Goal: Task Accomplishment & Management: Use online tool/utility

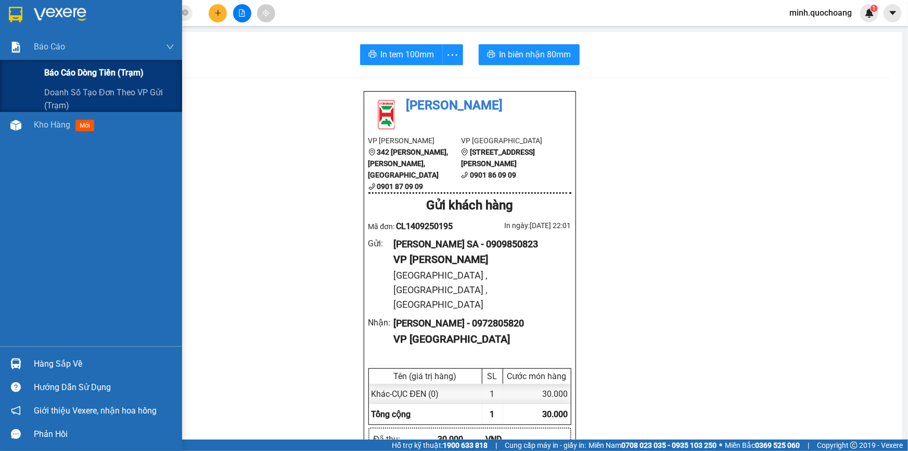
click at [61, 73] on span "Báo cáo dòng tiền (trạm)" at bounding box center [93, 72] width 99 height 13
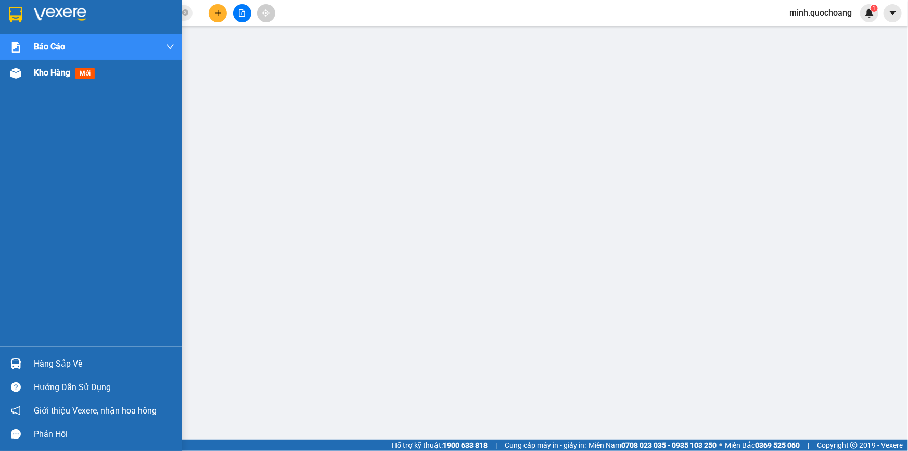
click at [22, 79] on div at bounding box center [16, 73] width 18 height 18
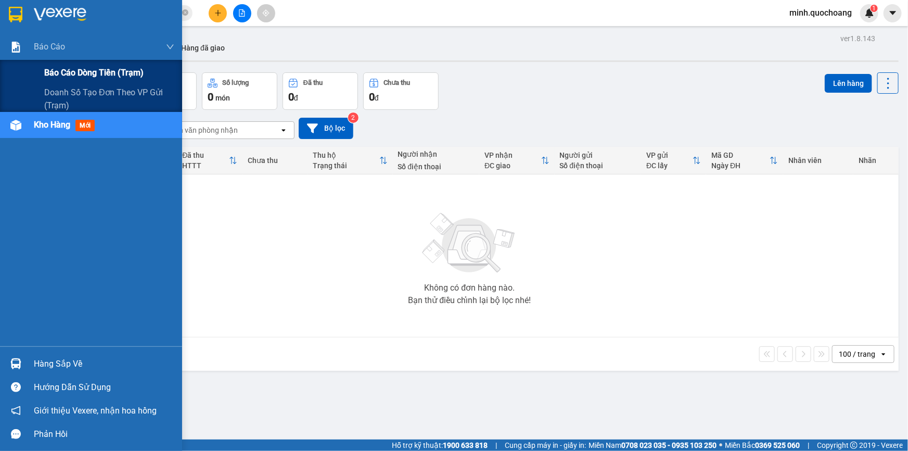
click at [69, 79] on span "Báo cáo dòng tiền (trạm)" at bounding box center [93, 72] width 99 height 13
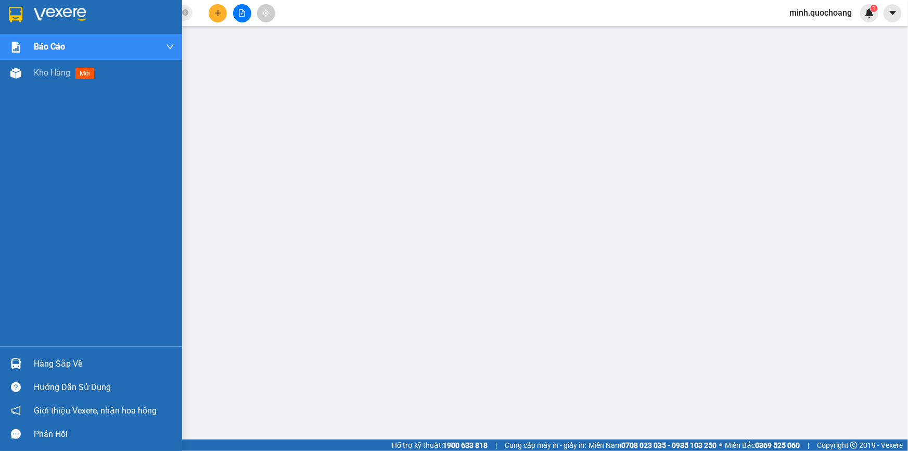
click at [14, 357] on div at bounding box center [16, 363] width 18 height 18
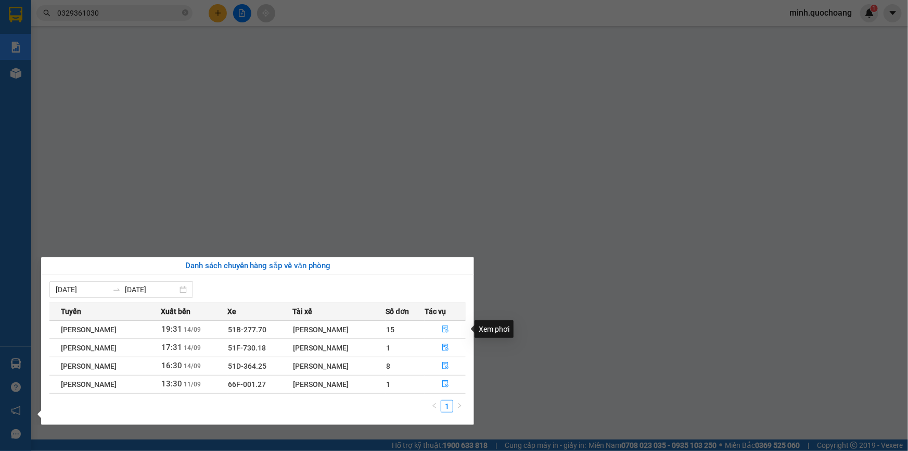
click at [445, 327] on icon "file-done" at bounding box center [445, 328] width 7 height 7
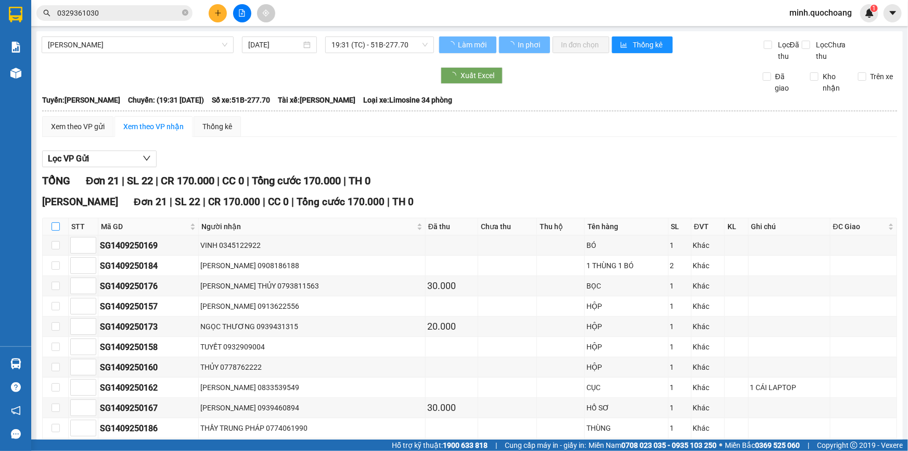
click at [57, 223] on input "checkbox" at bounding box center [56, 226] width 8 height 8
checkbox input "true"
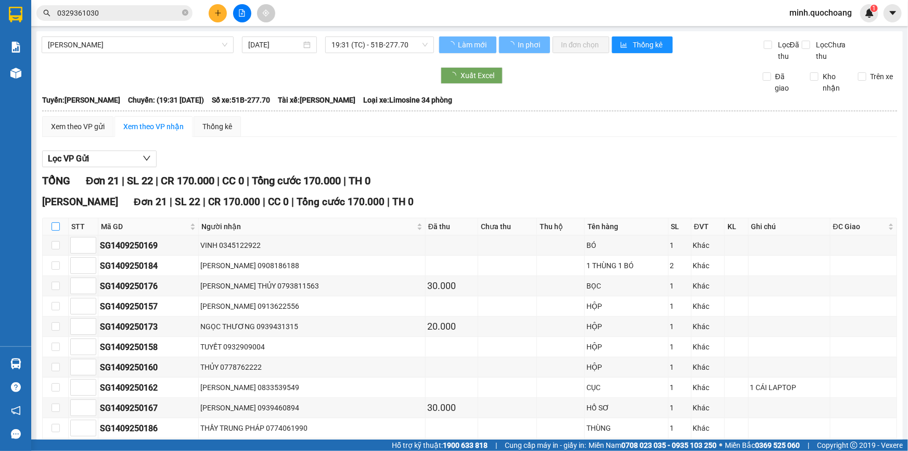
checkbox input "true"
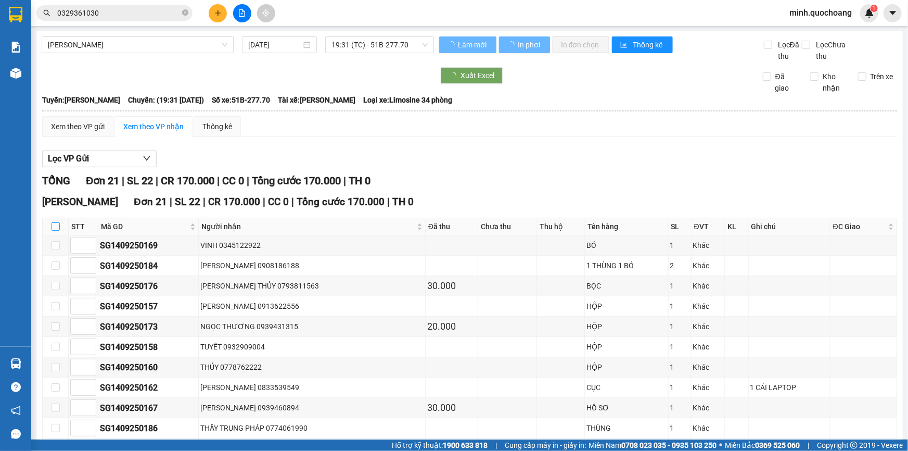
checkbox input "true"
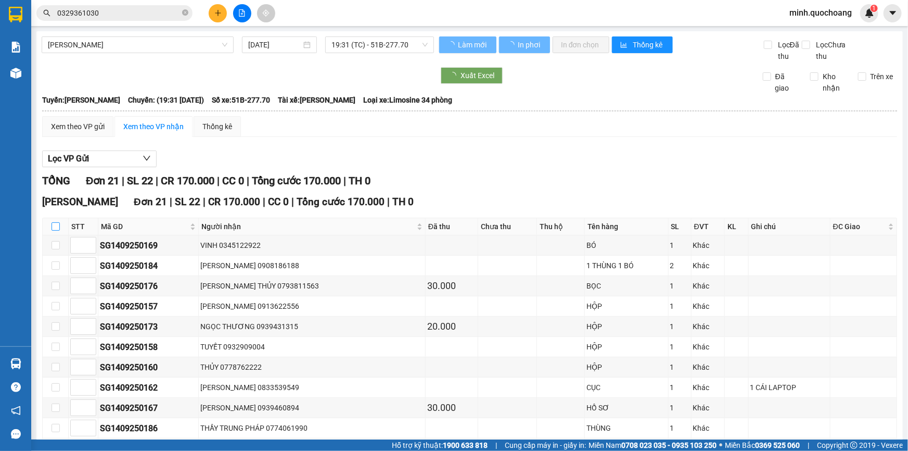
checkbox input "true"
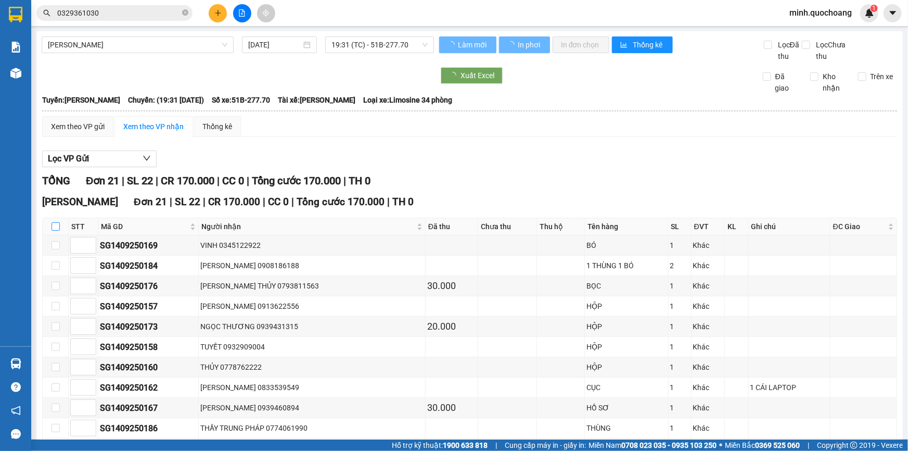
checkbox input "true"
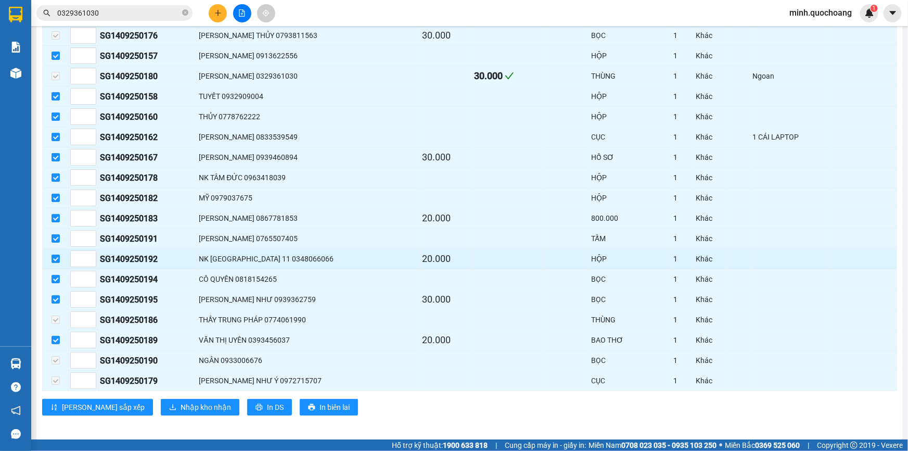
scroll to position [272, 0]
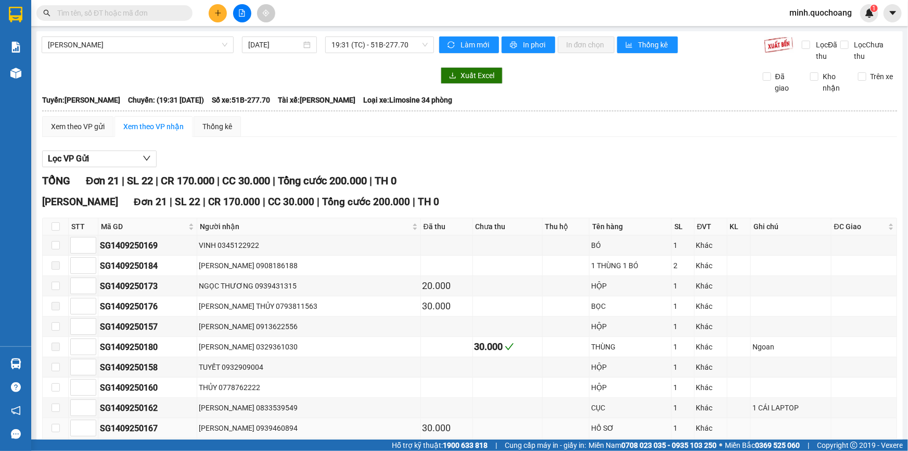
drag, startPoint x: 0, startPoint y: 0, endPoint x: 467, endPoint y: 420, distance: 628.4
click at [473, 420] on td at bounding box center [508, 428] width 70 height 20
click at [59, 227] on input "checkbox" at bounding box center [56, 226] width 8 height 8
checkbox input "true"
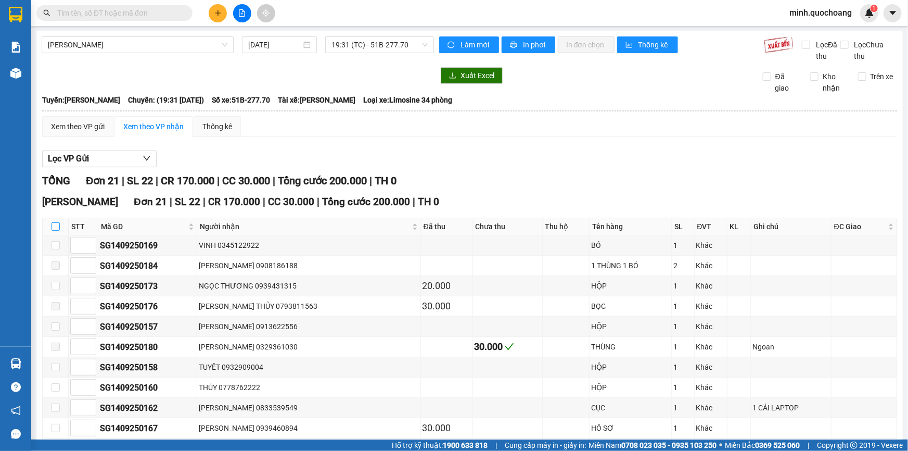
checkbox input "true"
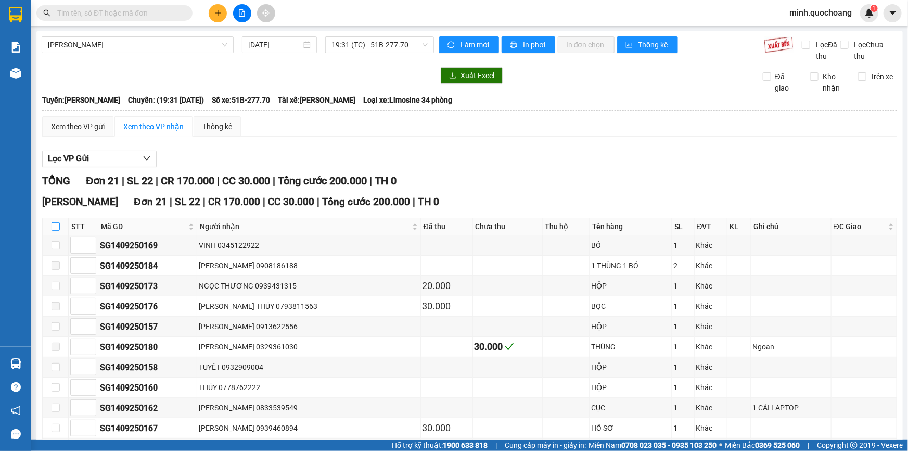
checkbox input "true"
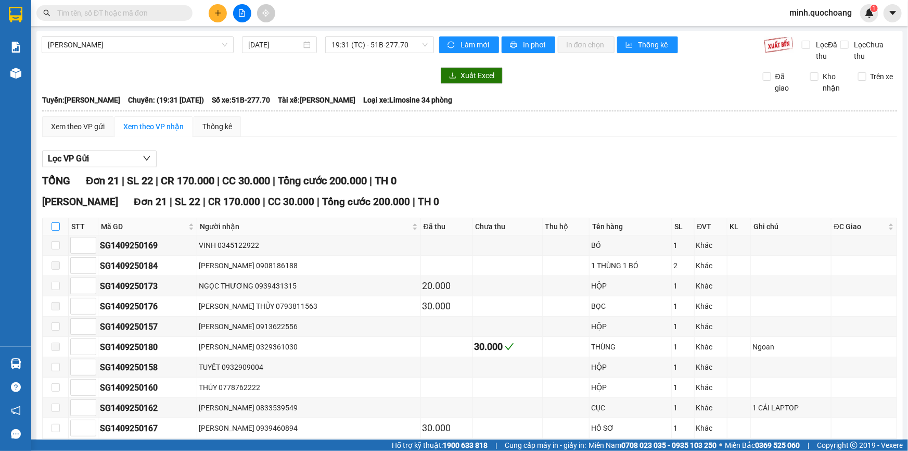
checkbox input "true"
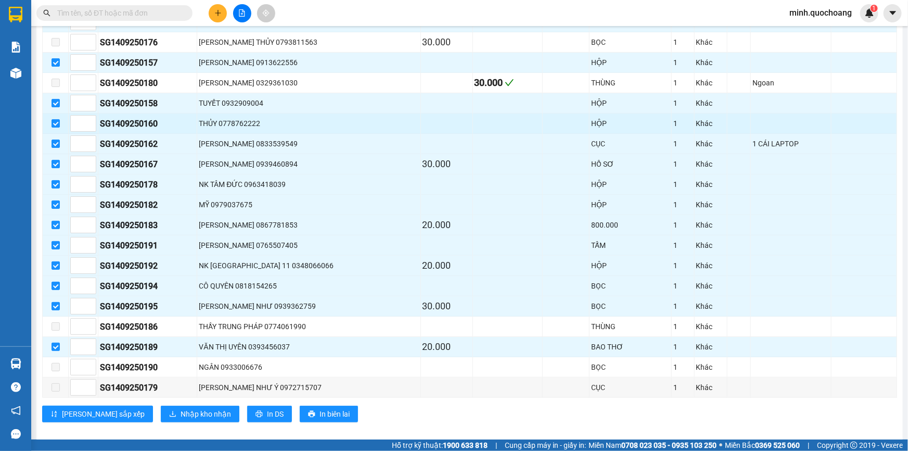
scroll to position [272, 0]
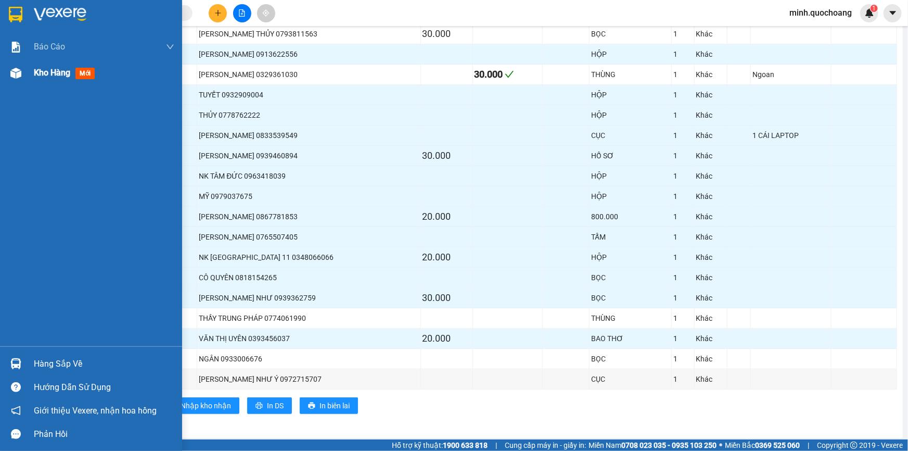
click at [52, 82] on div "Kho hàng mới" at bounding box center [104, 73] width 141 height 26
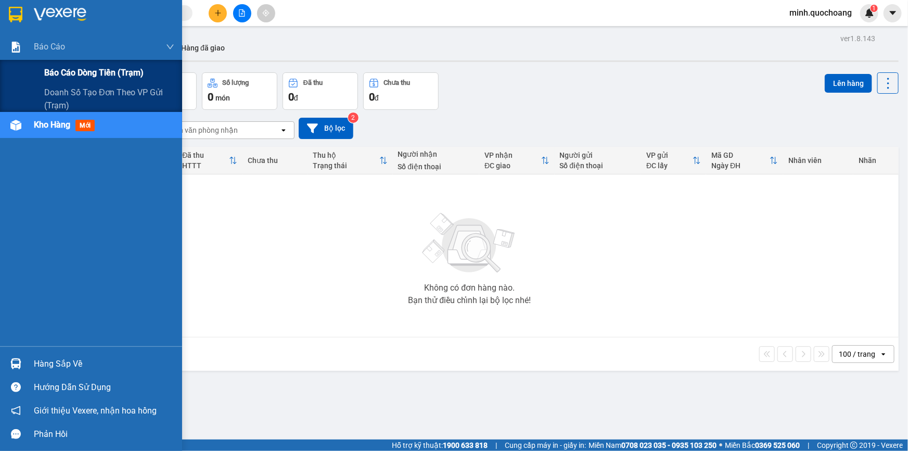
click at [69, 84] on div "Báo cáo dòng tiền (trạm)" at bounding box center [109, 73] width 130 height 26
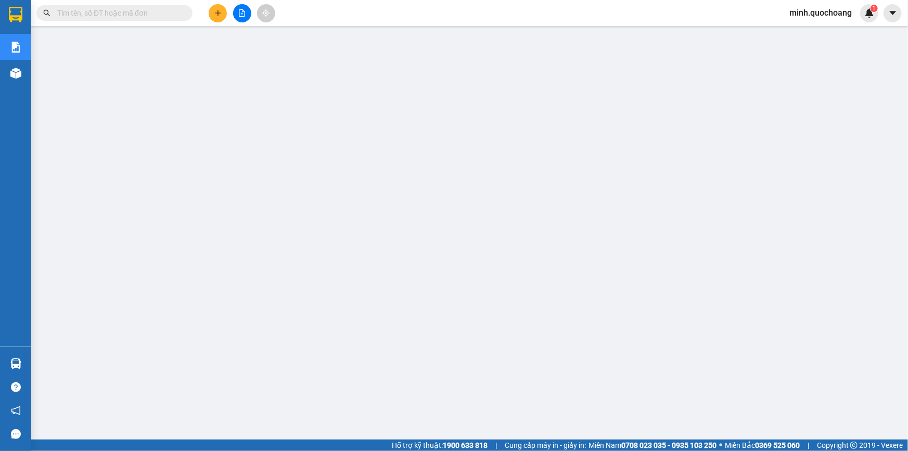
click at [825, 15] on span "minh.quochoang" at bounding box center [820, 12] width 79 height 13
click at [815, 31] on span "Đăng xuất" at bounding box center [826, 32] width 58 height 11
